Goal: Check status: Check status

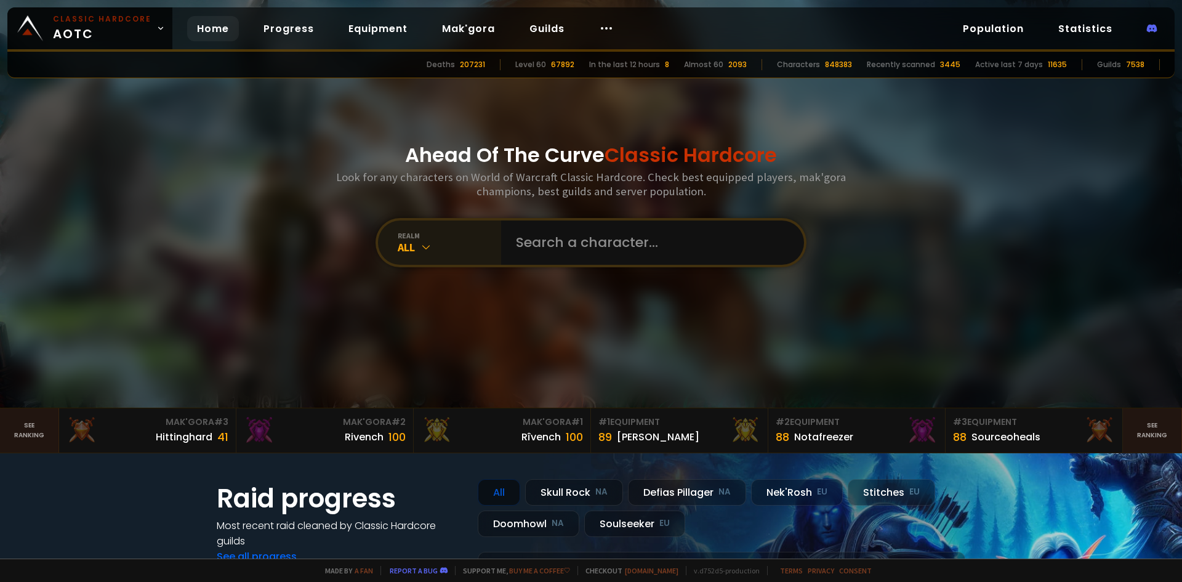
click at [430, 252] on div "All" at bounding box center [449, 247] width 103 height 14
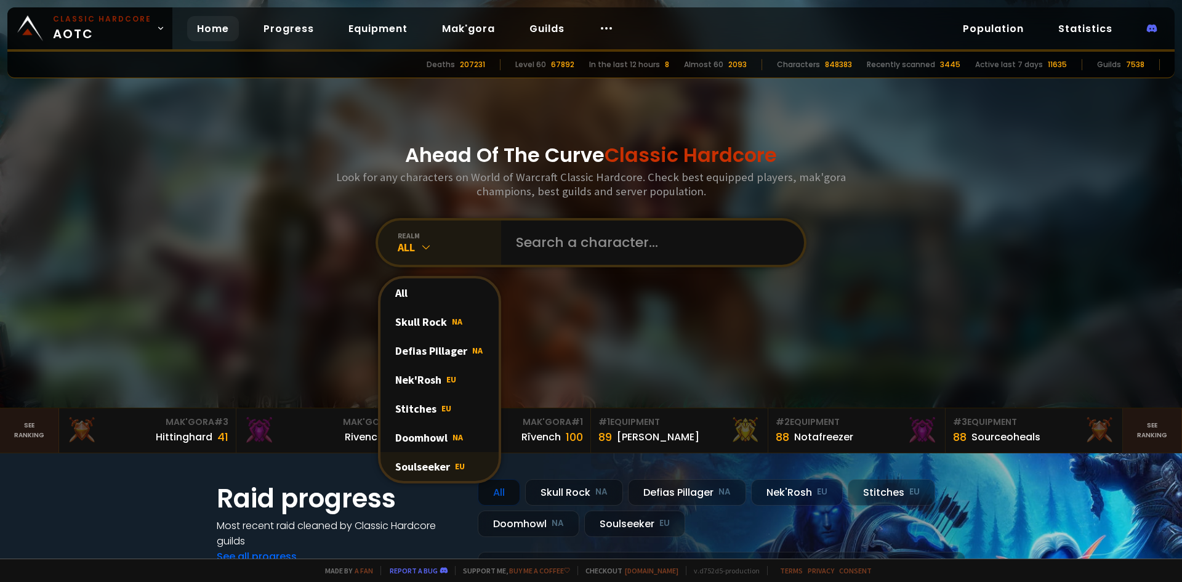
click at [426, 465] on div "Soulseeker EU" at bounding box center [439, 466] width 118 height 29
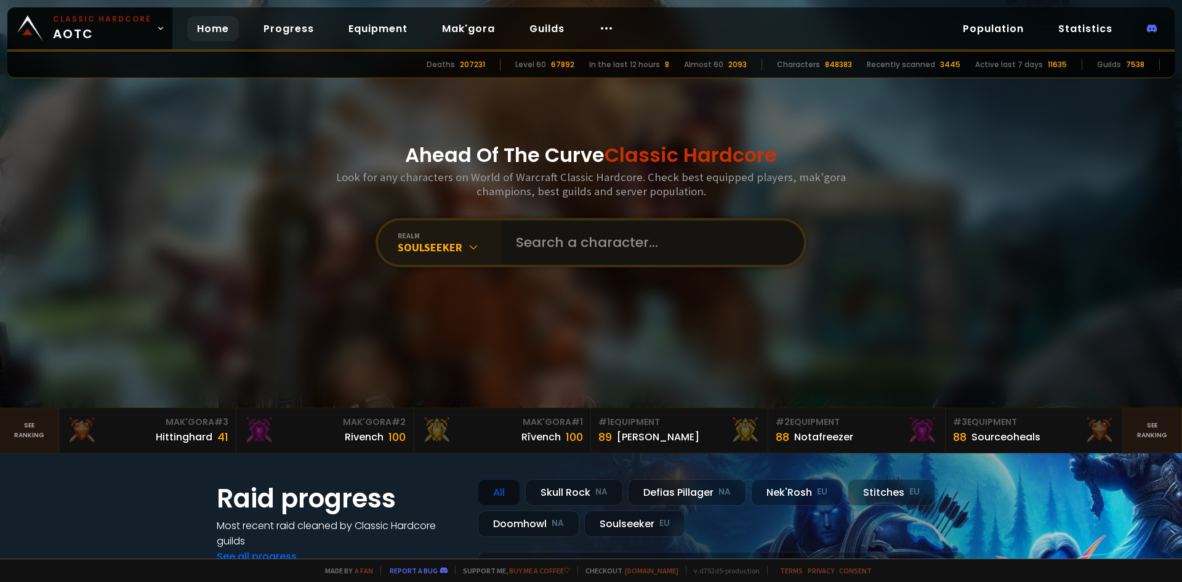
click at [572, 237] on input "text" at bounding box center [648, 242] width 281 height 44
type input "platapus"
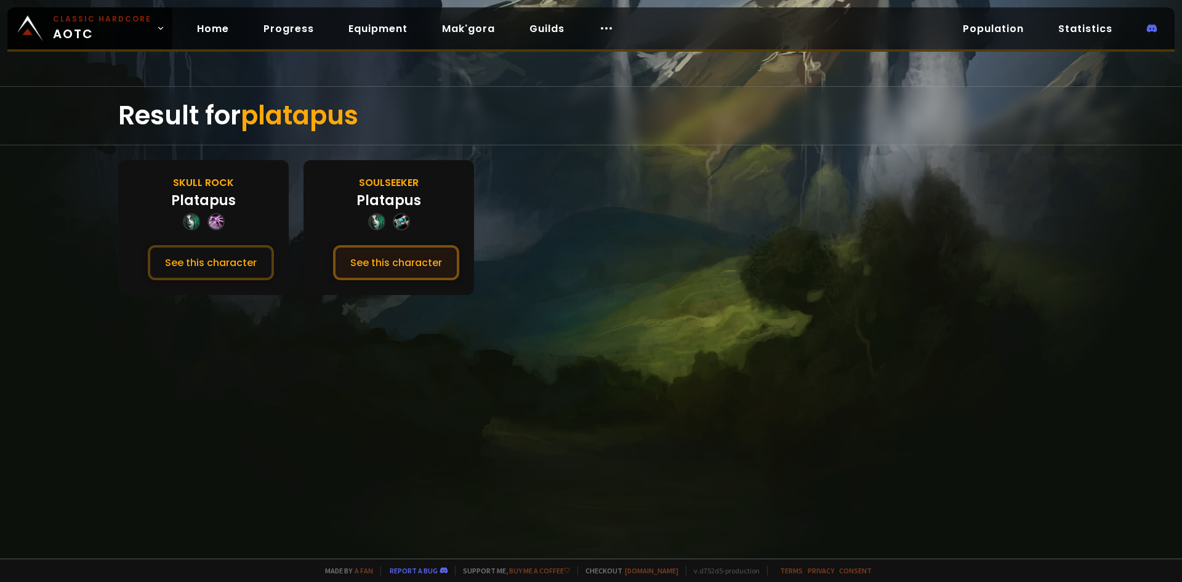
click at [390, 264] on button "See this character" at bounding box center [396, 262] width 126 height 35
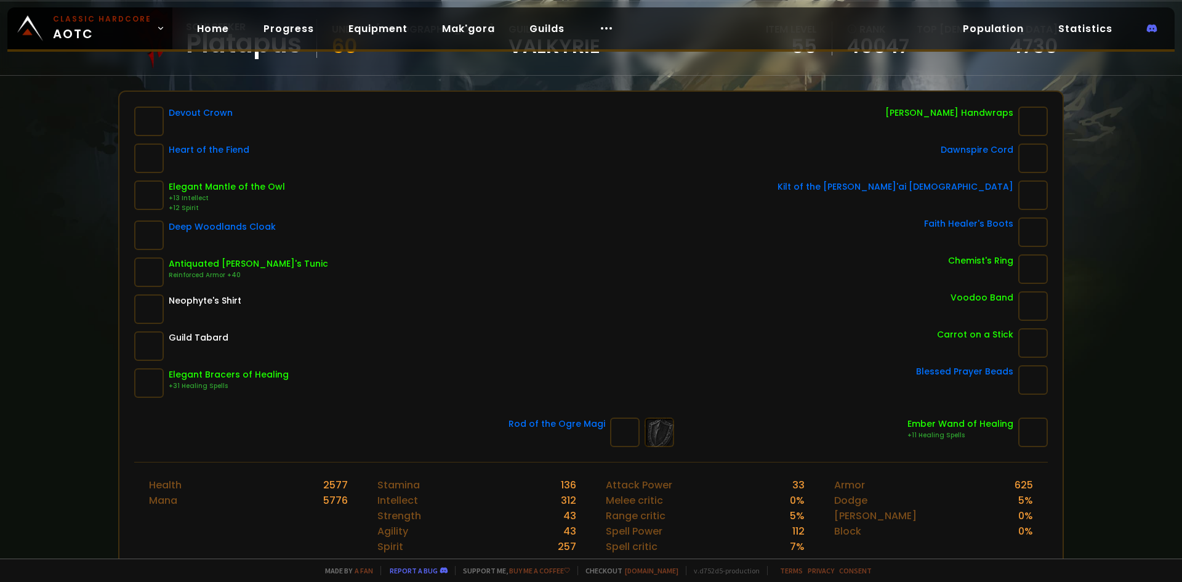
scroll to position [123, 0]
